Goal: Transaction & Acquisition: Book appointment/travel/reservation

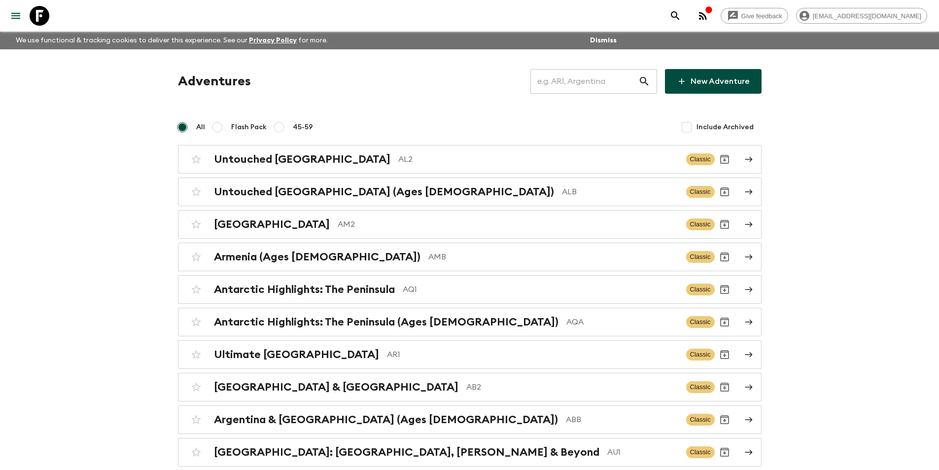
click at [552, 80] on input "text" at bounding box center [584, 82] width 108 height 28
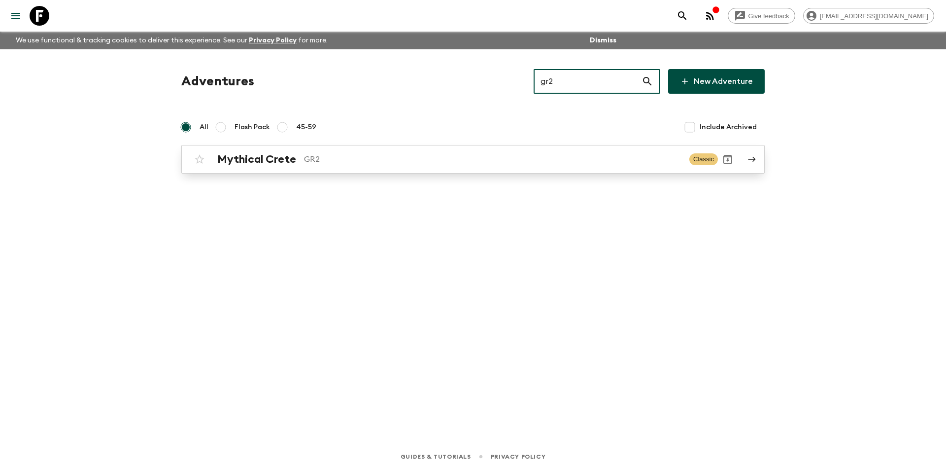
type input "gr2"
click at [389, 156] on p "GR2" at bounding box center [493, 159] width 378 height 12
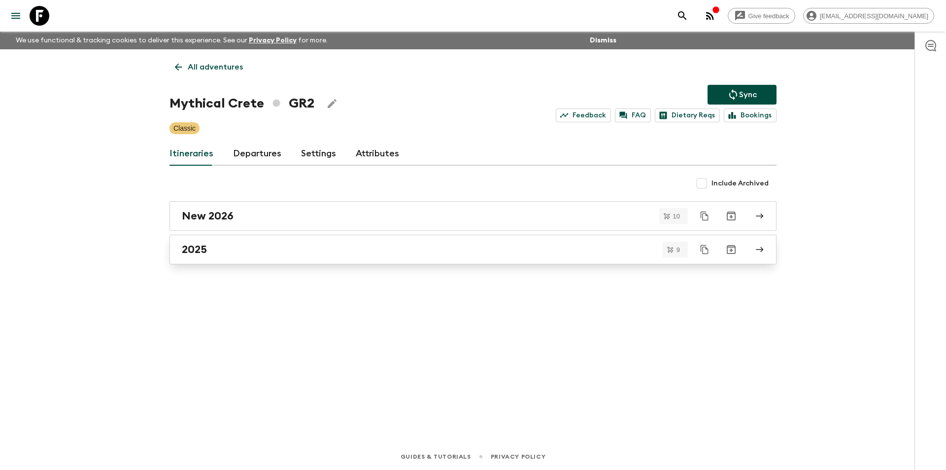
click at [328, 260] on link "2025" at bounding box center [473, 250] width 607 height 30
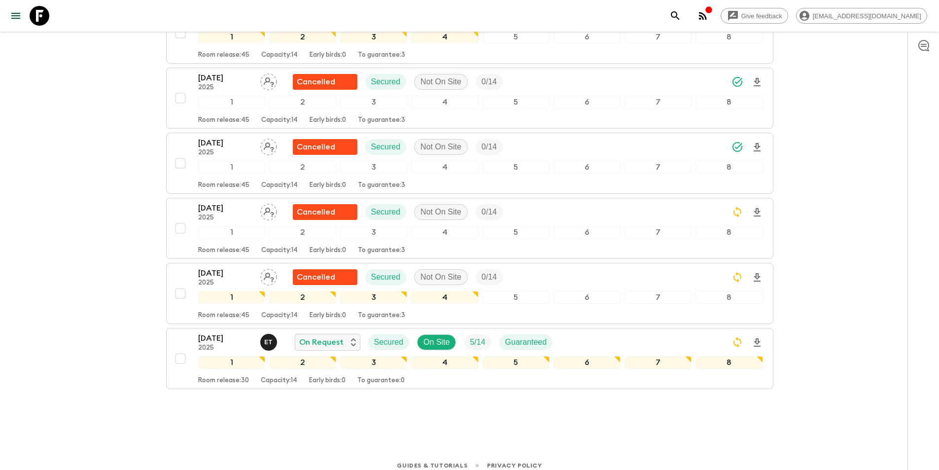
scroll to position [412, 0]
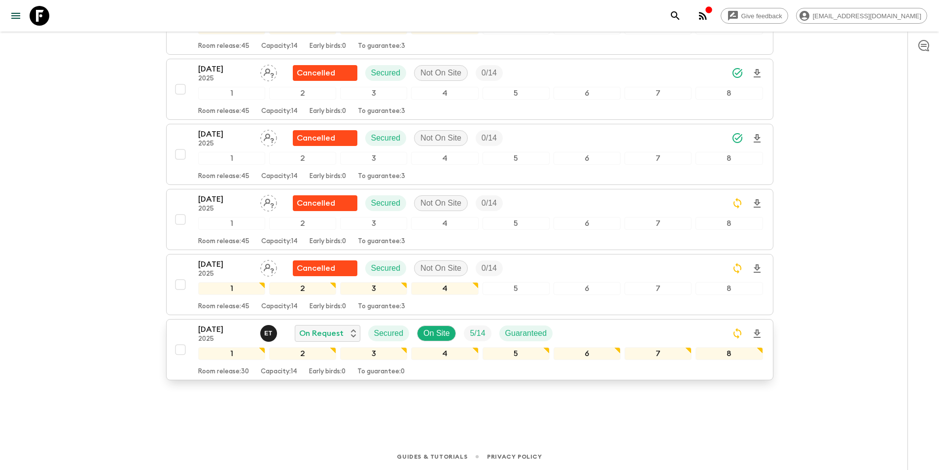
click at [212, 335] on p "2025" at bounding box center [225, 339] width 54 height 8
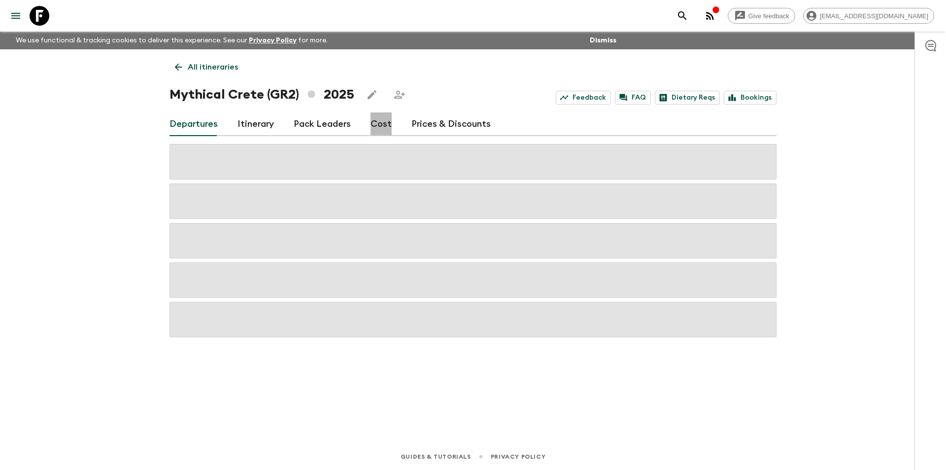
click at [385, 123] on link "Cost" at bounding box center [381, 124] width 21 height 24
